Goal: Information Seeking & Learning: Understand process/instructions

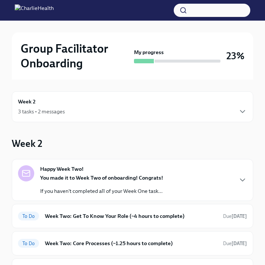
click at [190, 181] on div "Happy Week Two! You made it to Week Two of onboarding! Congrats! If you haven't…" at bounding box center [132, 179] width 229 height 29
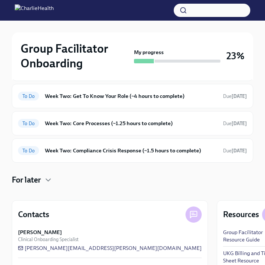
scroll to position [270, 0]
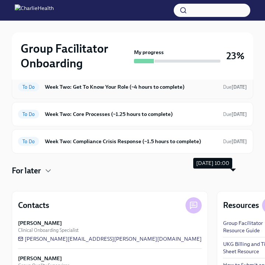
click at [235, 90] on strong "[DATE]" at bounding box center [238, 87] width 15 height 6
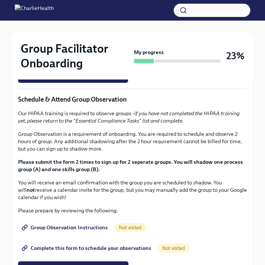
scroll to position [394, 0]
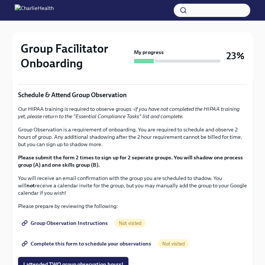
click at [110, 58] on p "Note: You must be logged into OKTA to access Docebo!" at bounding box center [132, 53] width 229 height 7
click at [91, 44] on strong "Click here to access your Docebo!" at bounding box center [65, 41] width 81 height 7
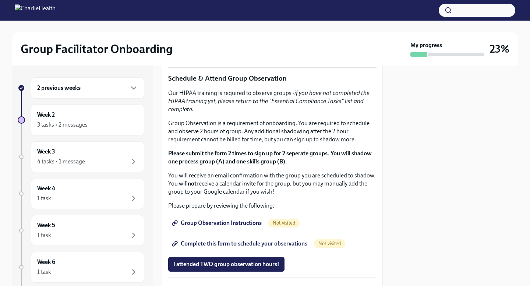
scroll to position [391, 0]
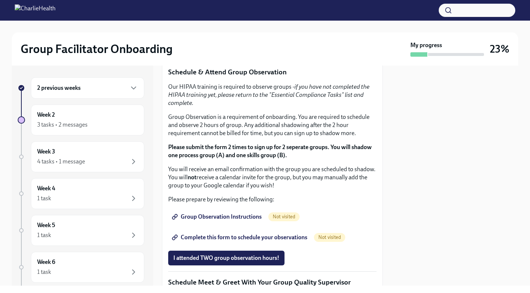
click at [259, 52] on span "I completed these three Docebo courses!" at bounding box center [224, 47] width 103 height 7
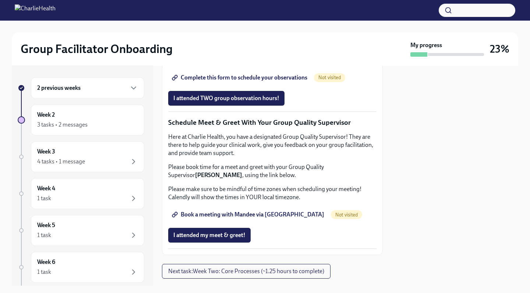
scroll to position [552, 0]
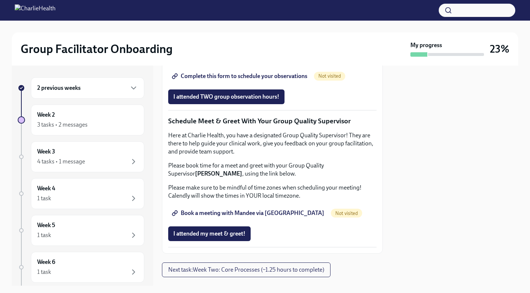
click at [256, 59] on span "Group Observation Instructions" at bounding box center [217, 55] width 88 height 7
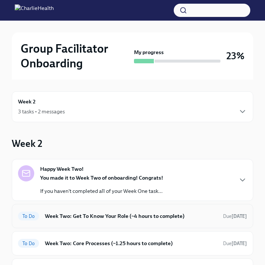
click at [198, 218] on h6 "Week Two: Get To Know Your Role (~4 hours to complete)" at bounding box center [131, 216] width 172 height 8
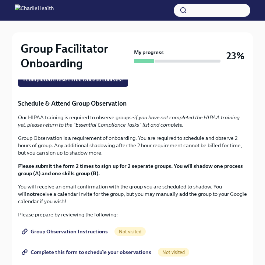
scroll to position [406, 0]
